Goal: Find specific fact: Find specific fact

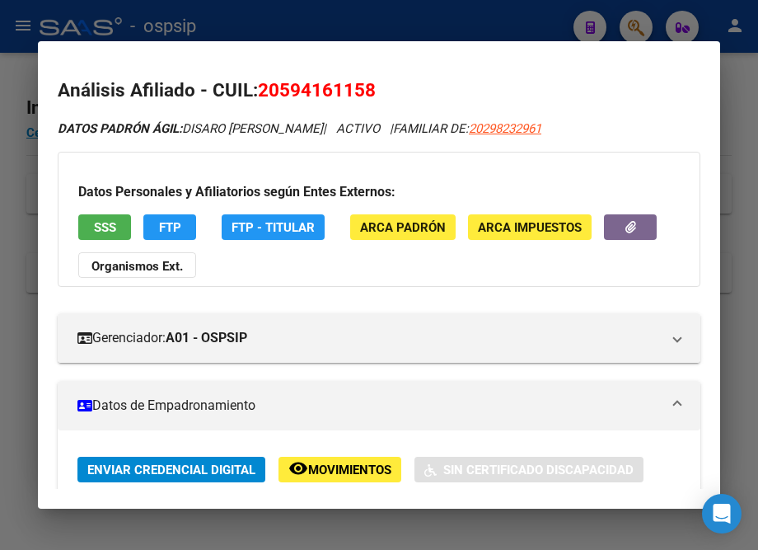
scroll to position [224, 0]
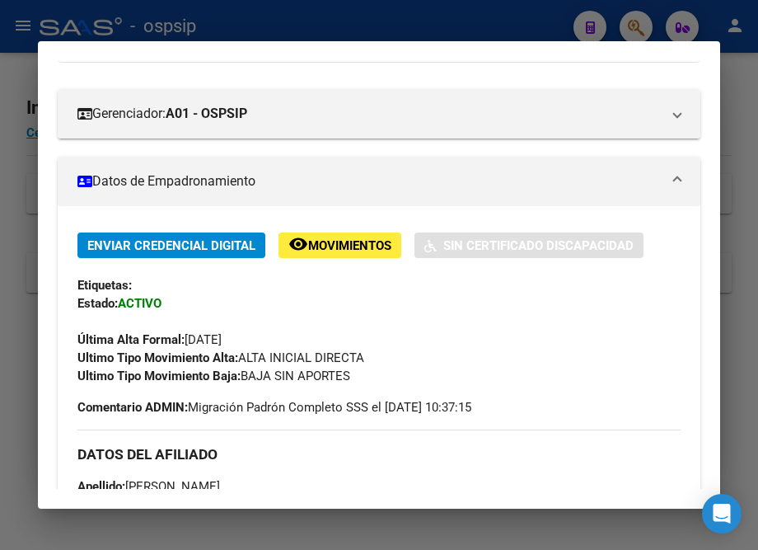
click at [291, 31] on div at bounding box center [379, 275] width 758 height 550
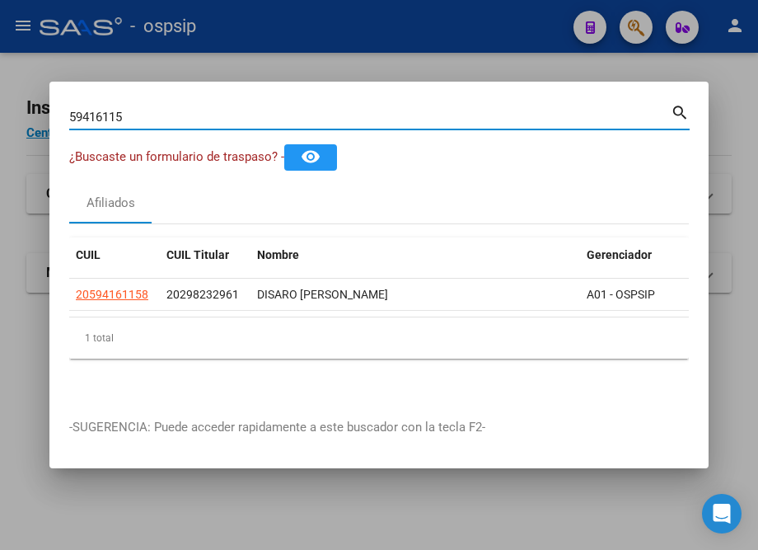
drag, startPoint x: 169, startPoint y: 112, endPoint x: 1, endPoint y: 115, distance: 168.1
click at [1, 115] on div "59416115 Buscar (apellido, dni, cuil, nro traspaso, cuit, obra social) search ¿…" at bounding box center [379, 275] width 758 height 550
paste input "93651581"
type input "93651581"
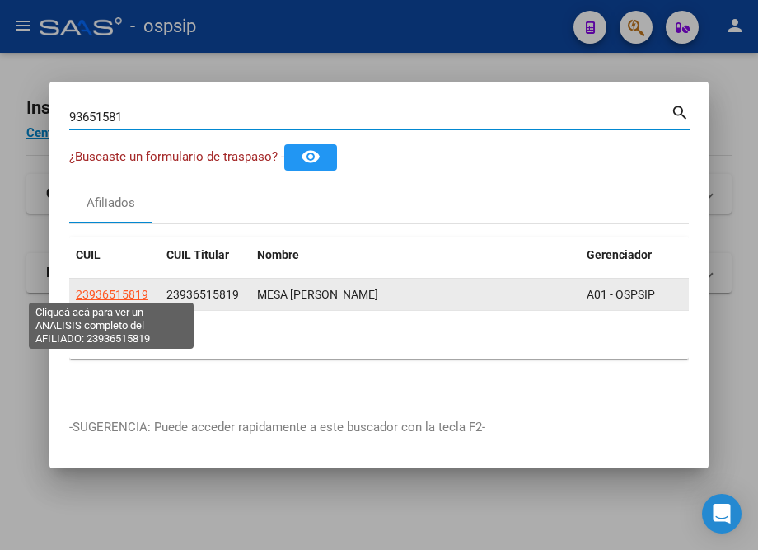
click at [114, 288] on span "23936515819" at bounding box center [112, 294] width 73 height 13
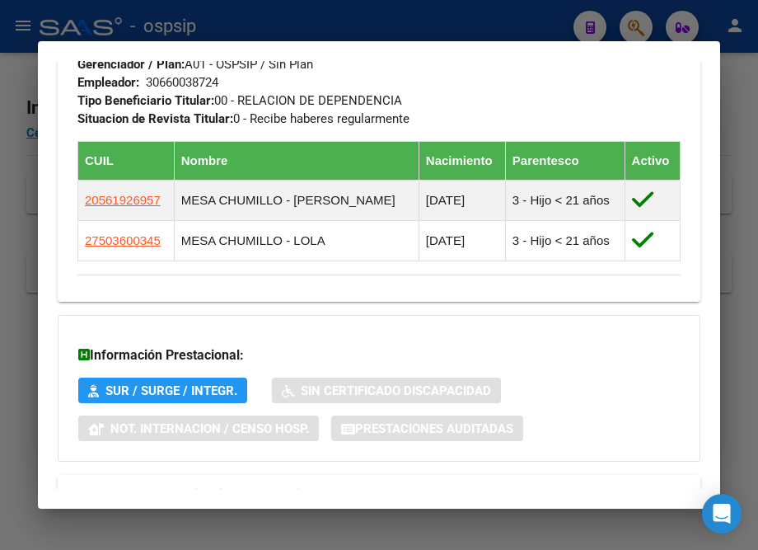
scroll to position [948, 0]
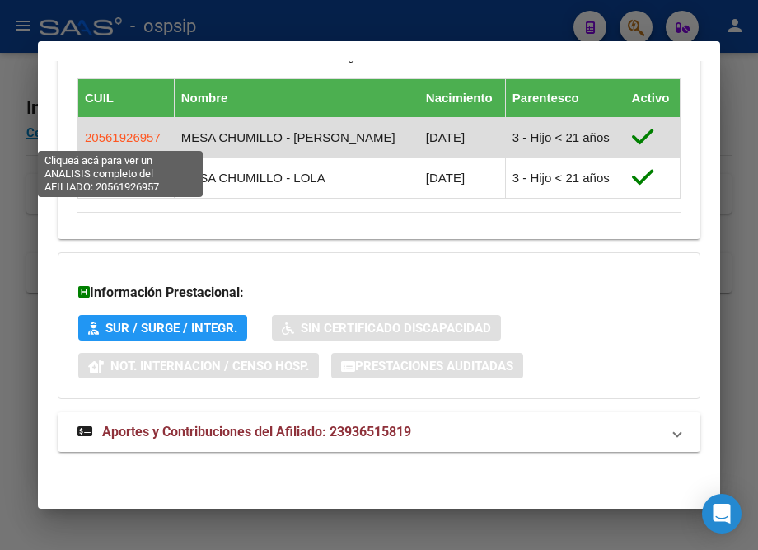
click at [112, 141] on span "20561926957" at bounding box center [123, 137] width 76 height 14
type textarea "20561926957"
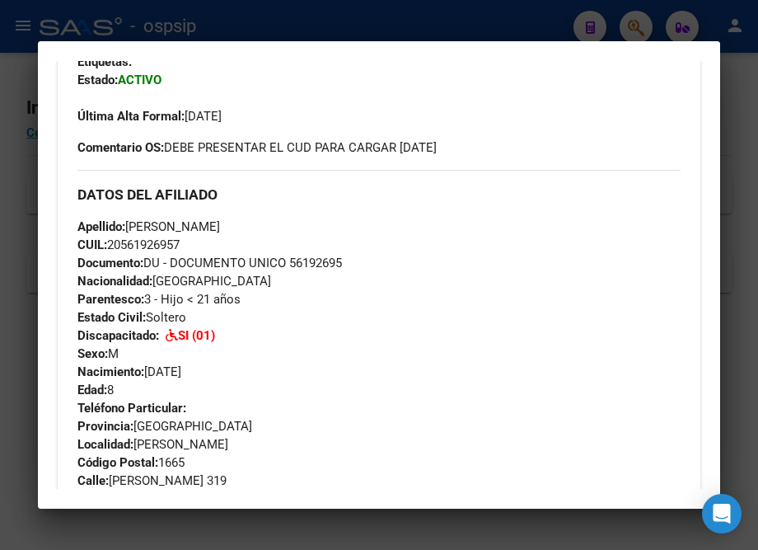
scroll to position [449, 0]
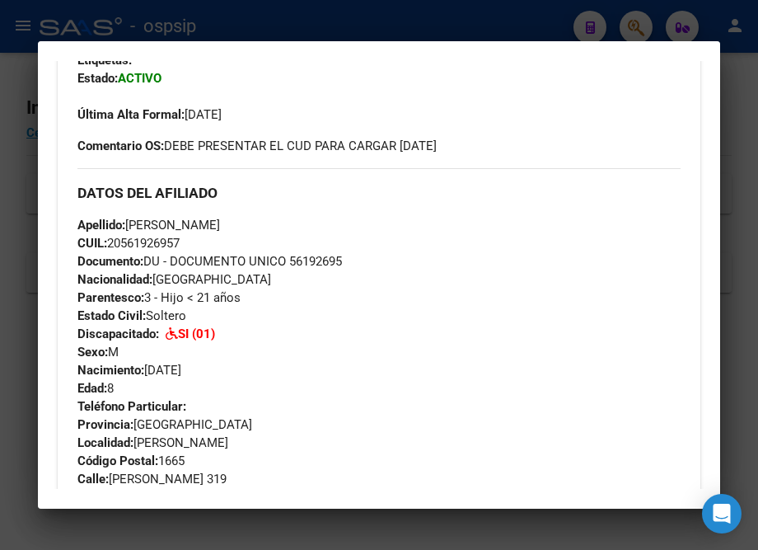
drag, startPoint x: 292, startPoint y: 259, endPoint x: 376, endPoint y: 259, distance: 83.2
click at [376, 259] on div "Apellido: [PERSON_NAME] CUIL: 20561926957 Documento: DU - DOCUMENTO UNICO 56192…" at bounding box center [378, 306] width 603 height 181
copy span "56192695"
